Goal: Check status

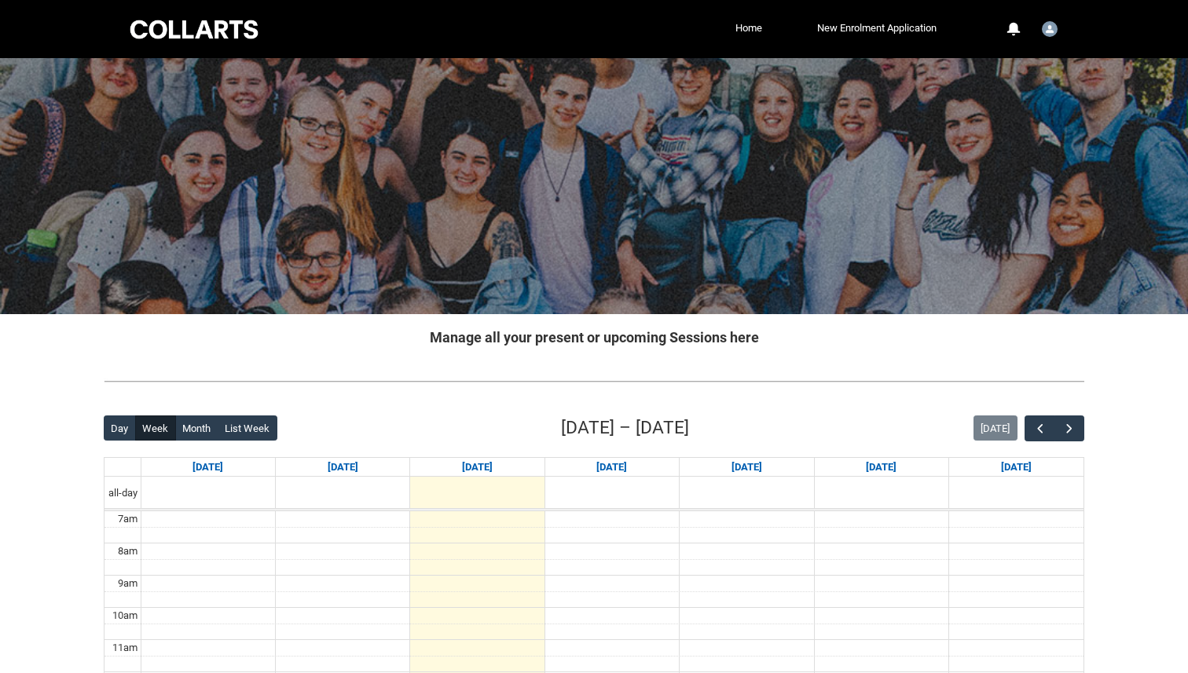
scroll to position [11, 0]
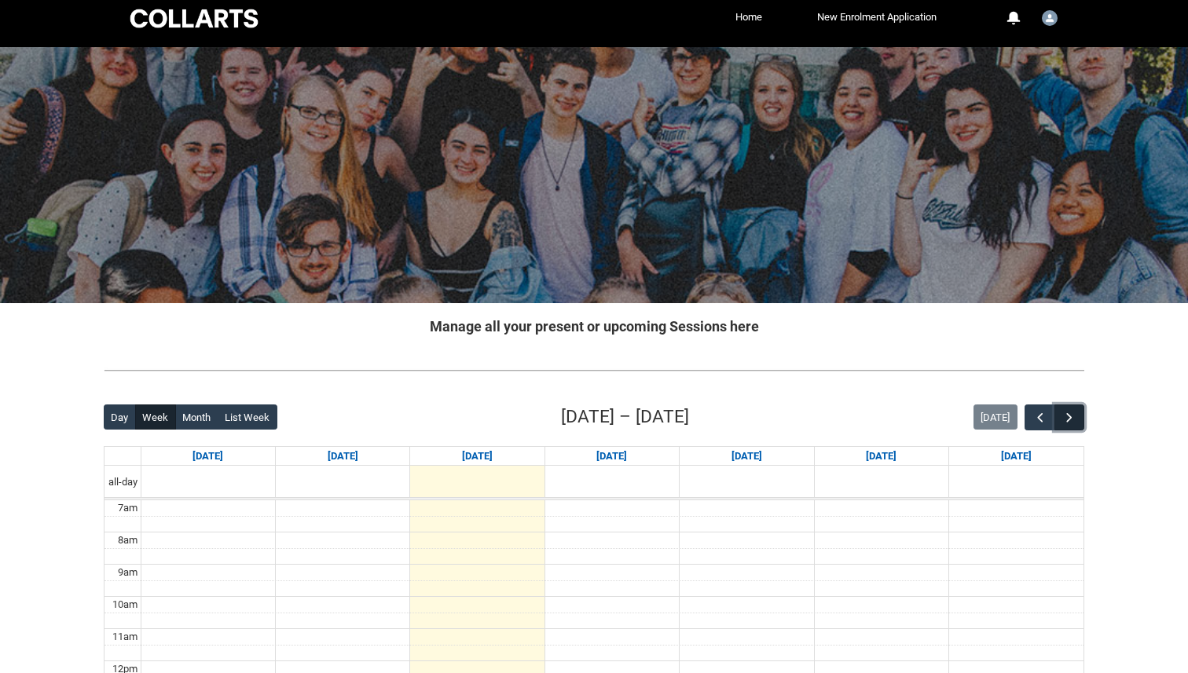
click at [1063, 419] on span "button" at bounding box center [1069, 418] width 16 height 16
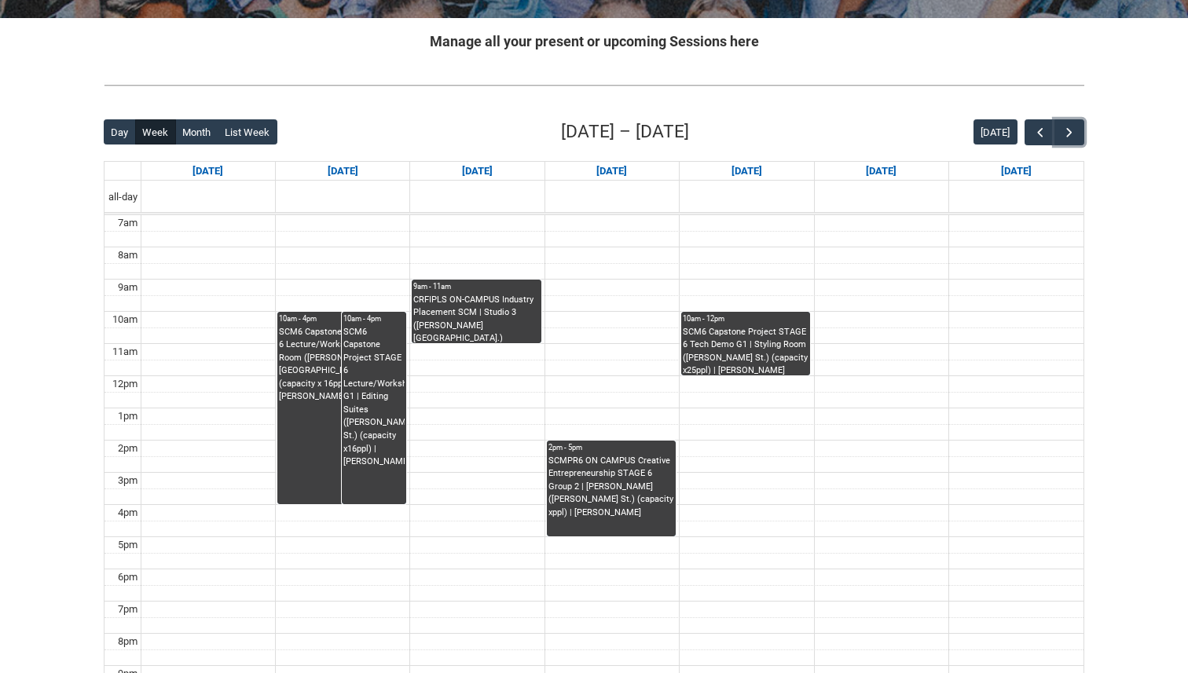
scroll to position [293, 0]
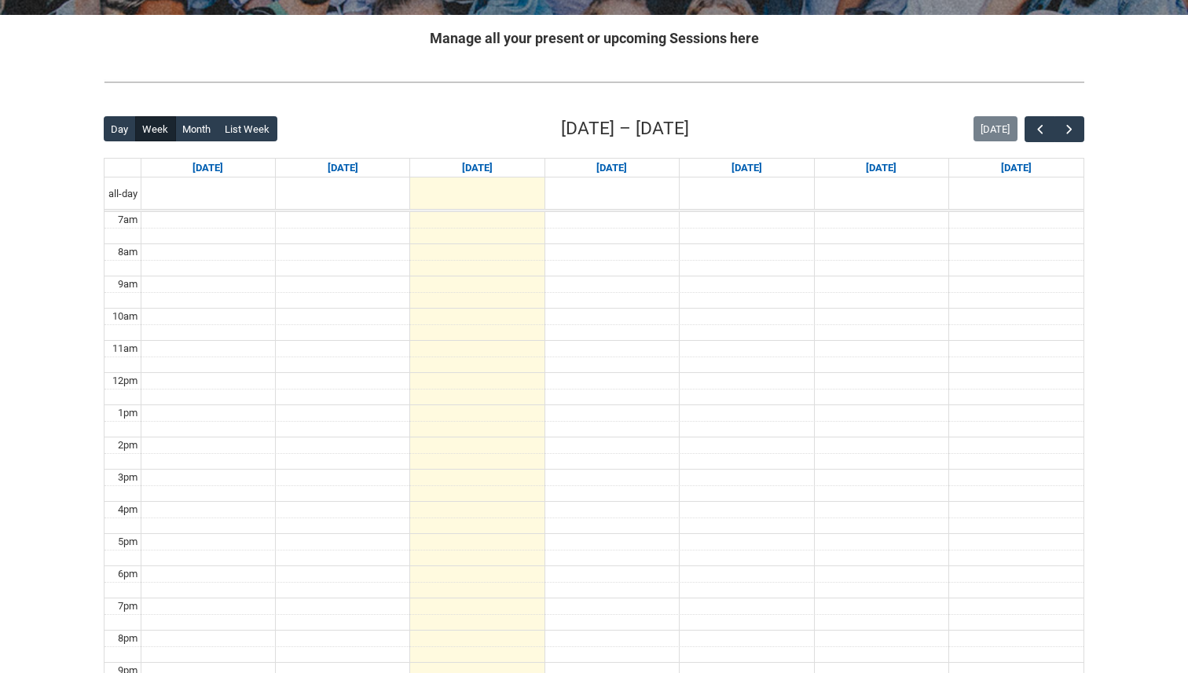
scroll to position [350, 0]
